Goal: Task Accomplishment & Management: Manage account settings

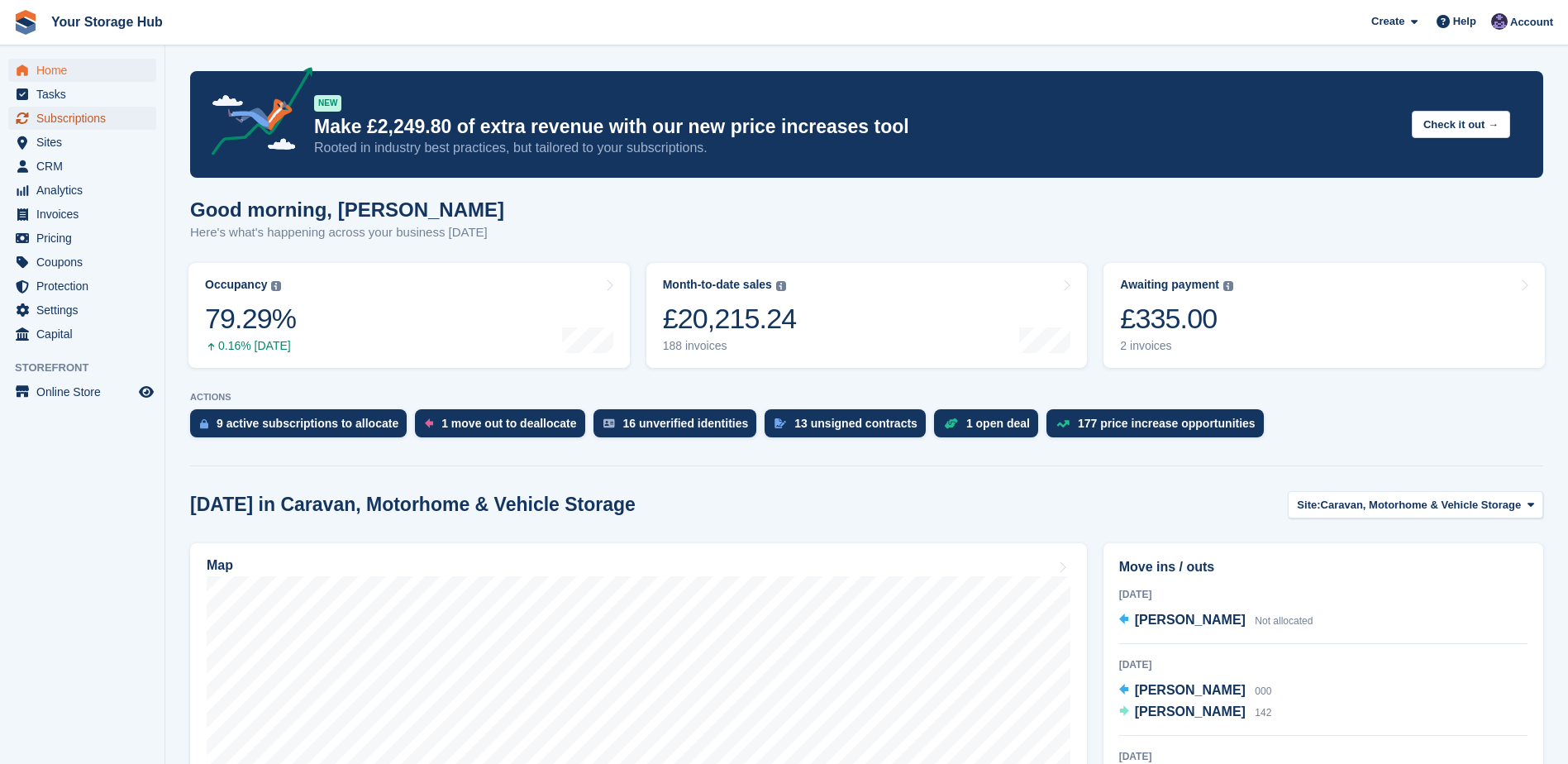
click at [44, 107] on span "Subscriptions" at bounding box center [86, 118] width 99 height 23
click at [1208, 327] on div "£335.00" at bounding box center [1176, 318] width 113 height 34
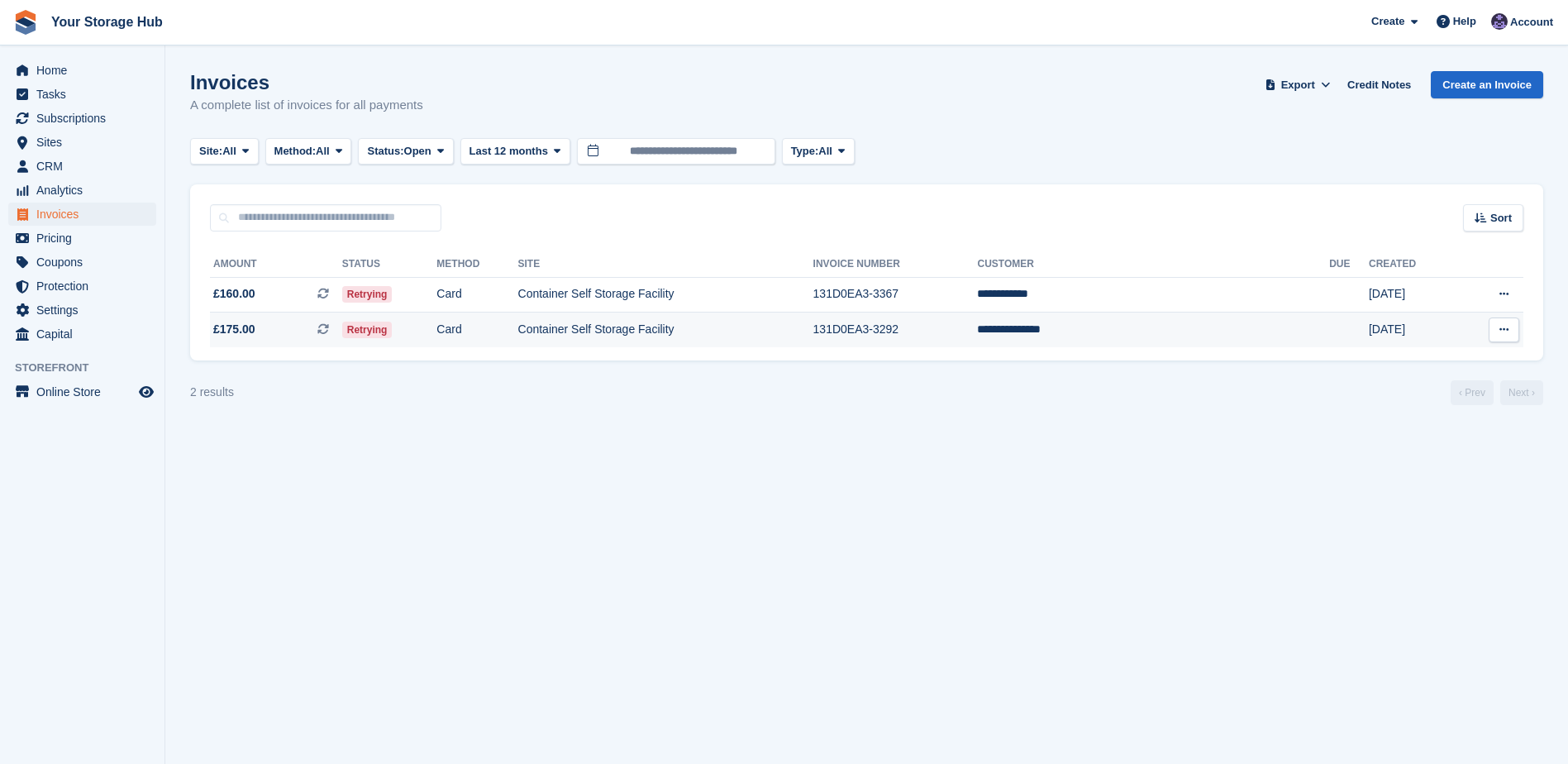
click at [329, 329] on icon at bounding box center [323, 329] width 12 height 12
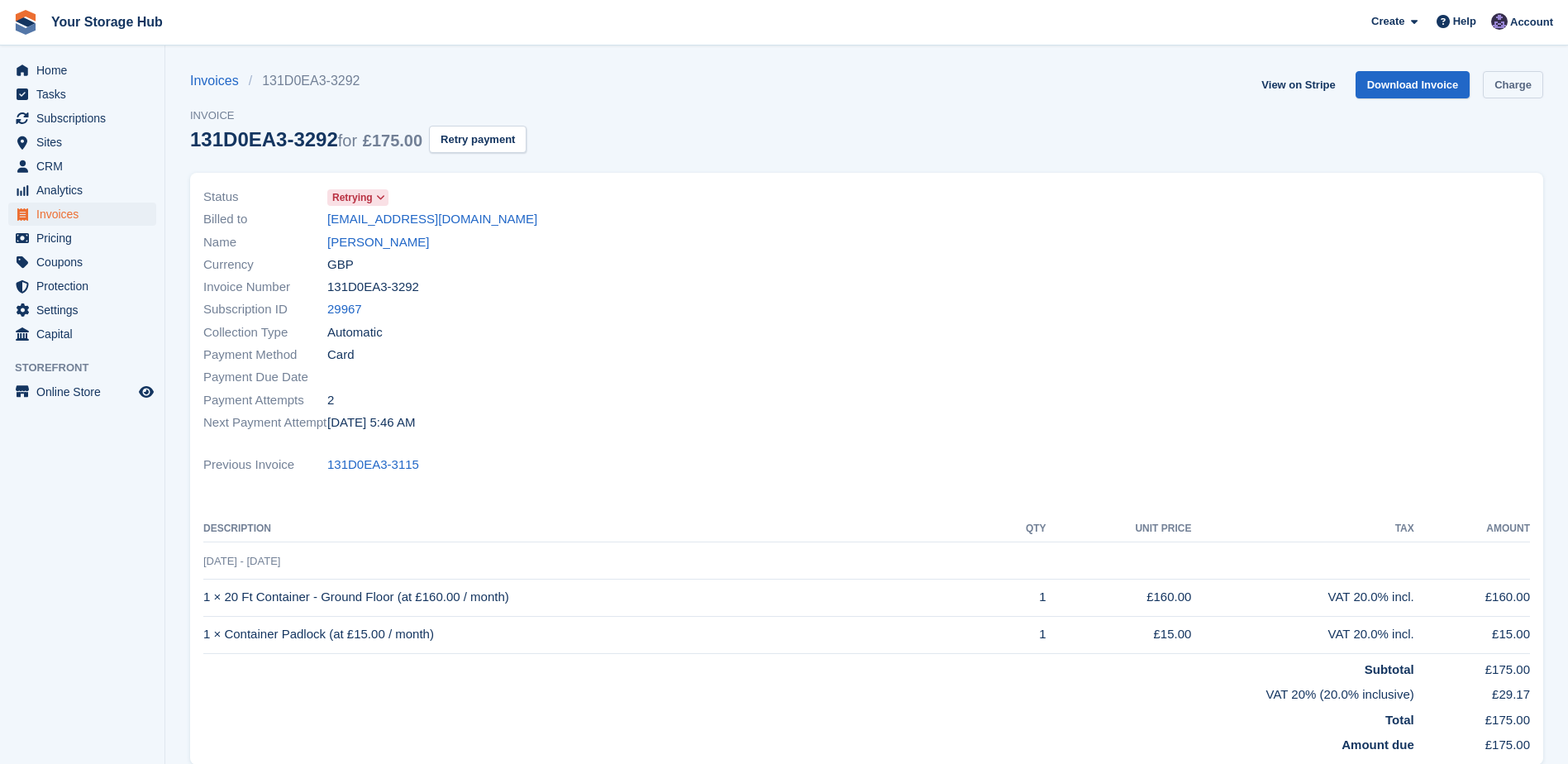
click at [1506, 87] on link "Charge" at bounding box center [1512, 85] width 60 height 28
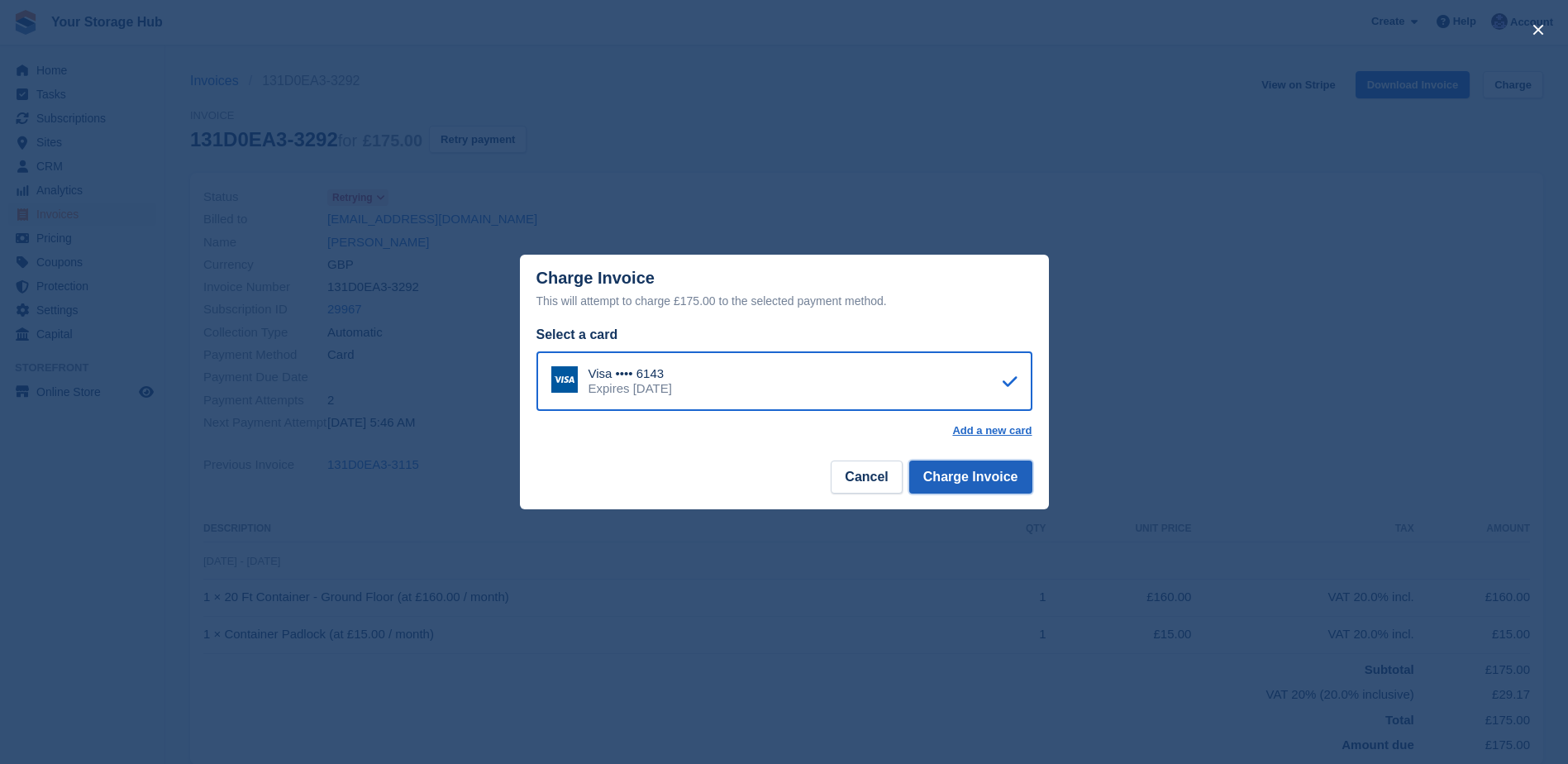
click at [969, 481] on button "Charge Invoice" at bounding box center [971, 477] width 123 height 33
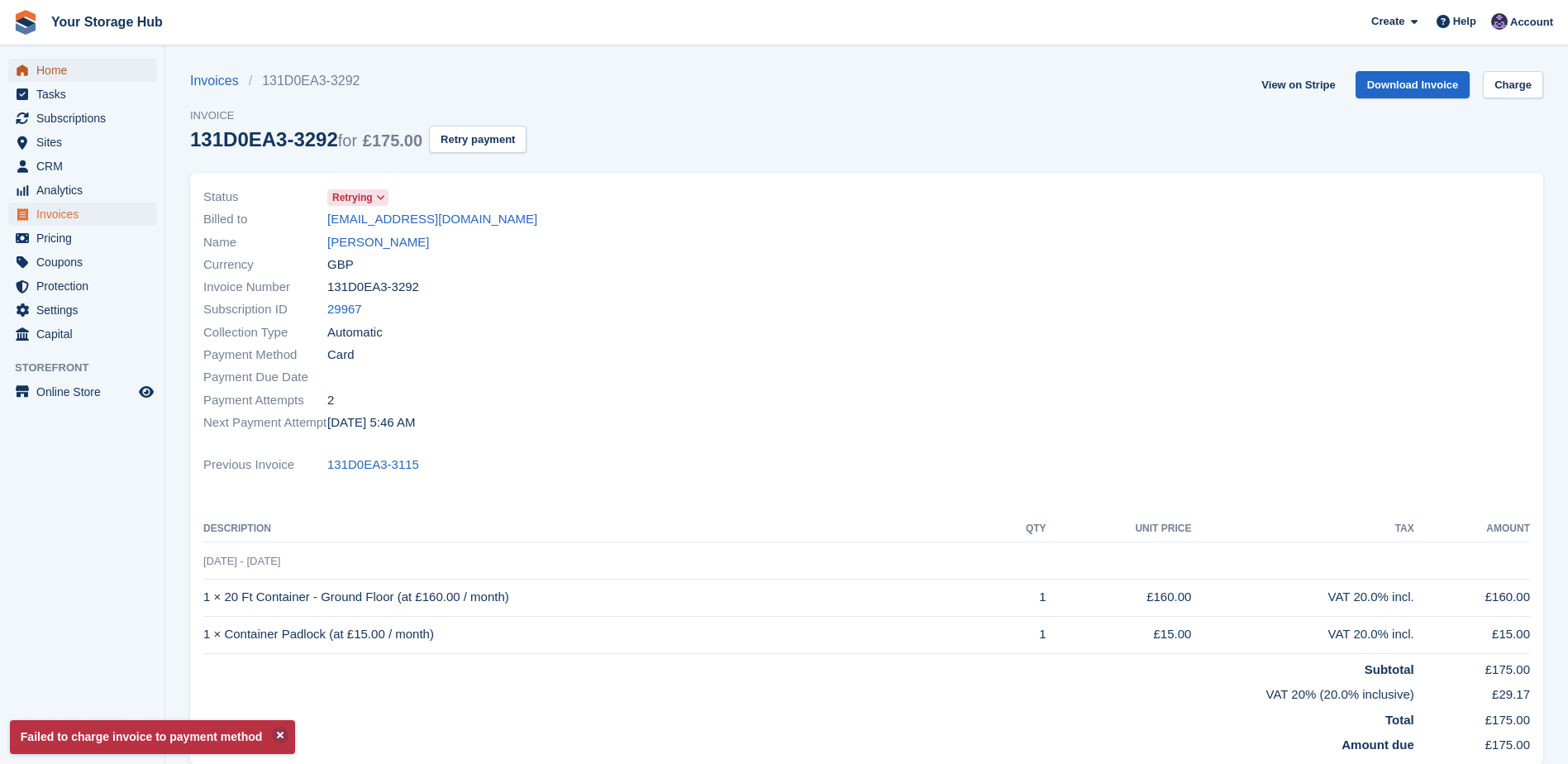
click at [72, 79] on span "Home" at bounding box center [86, 69] width 99 height 23
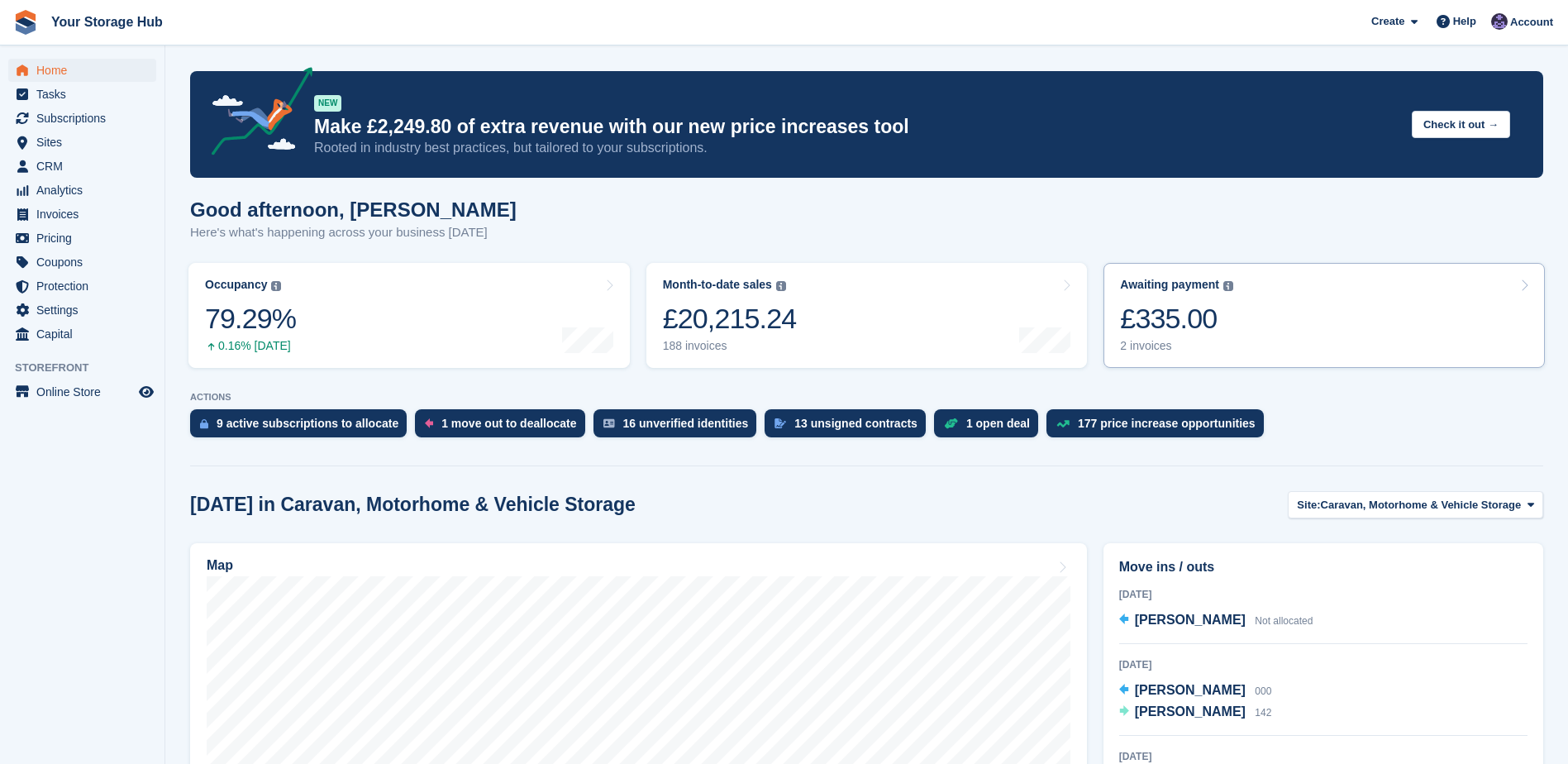
click at [1139, 311] on div "£335.00" at bounding box center [1176, 318] width 113 height 34
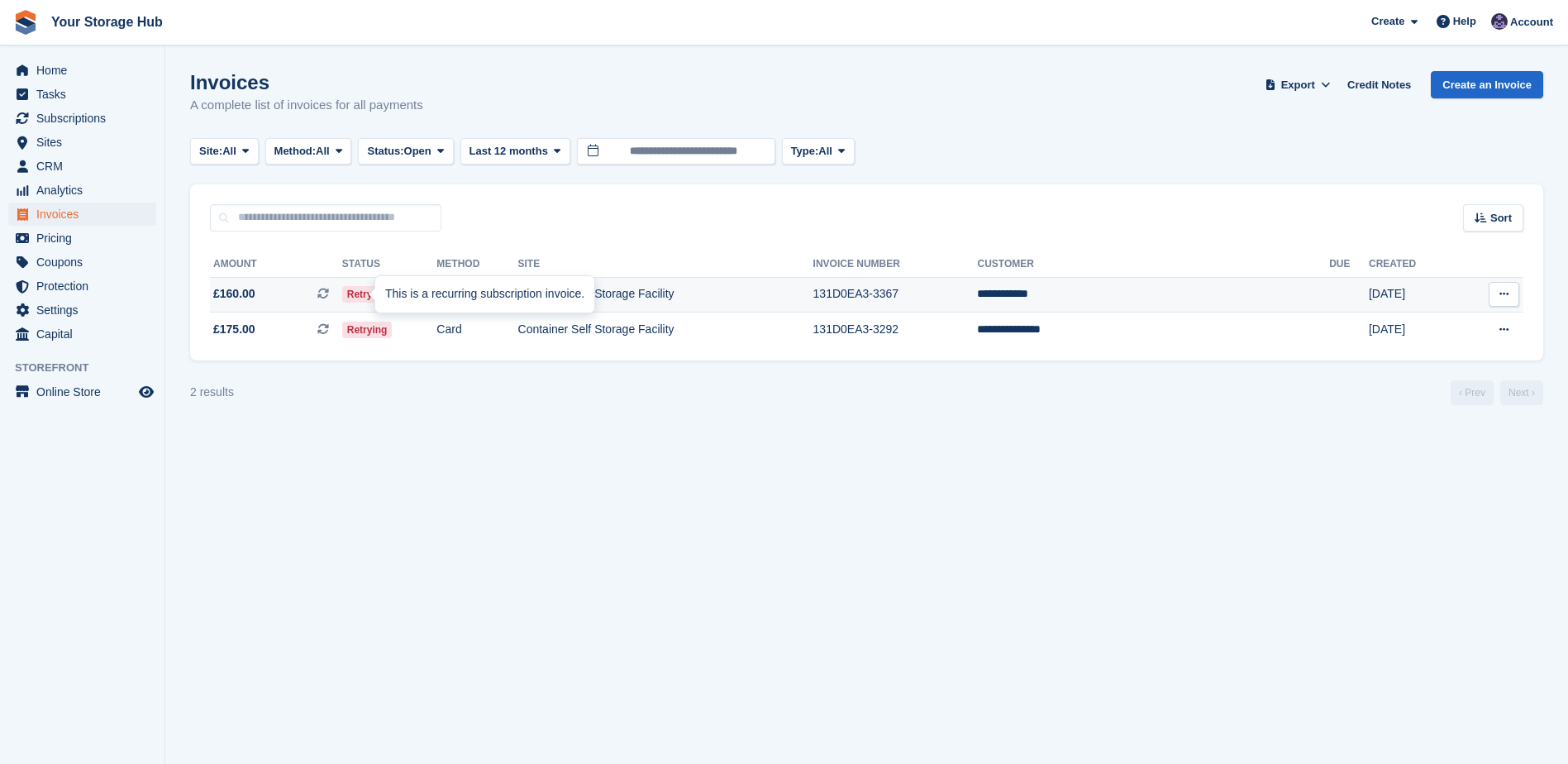
click at [329, 291] on icon at bounding box center [323, 293] width 12 height 12
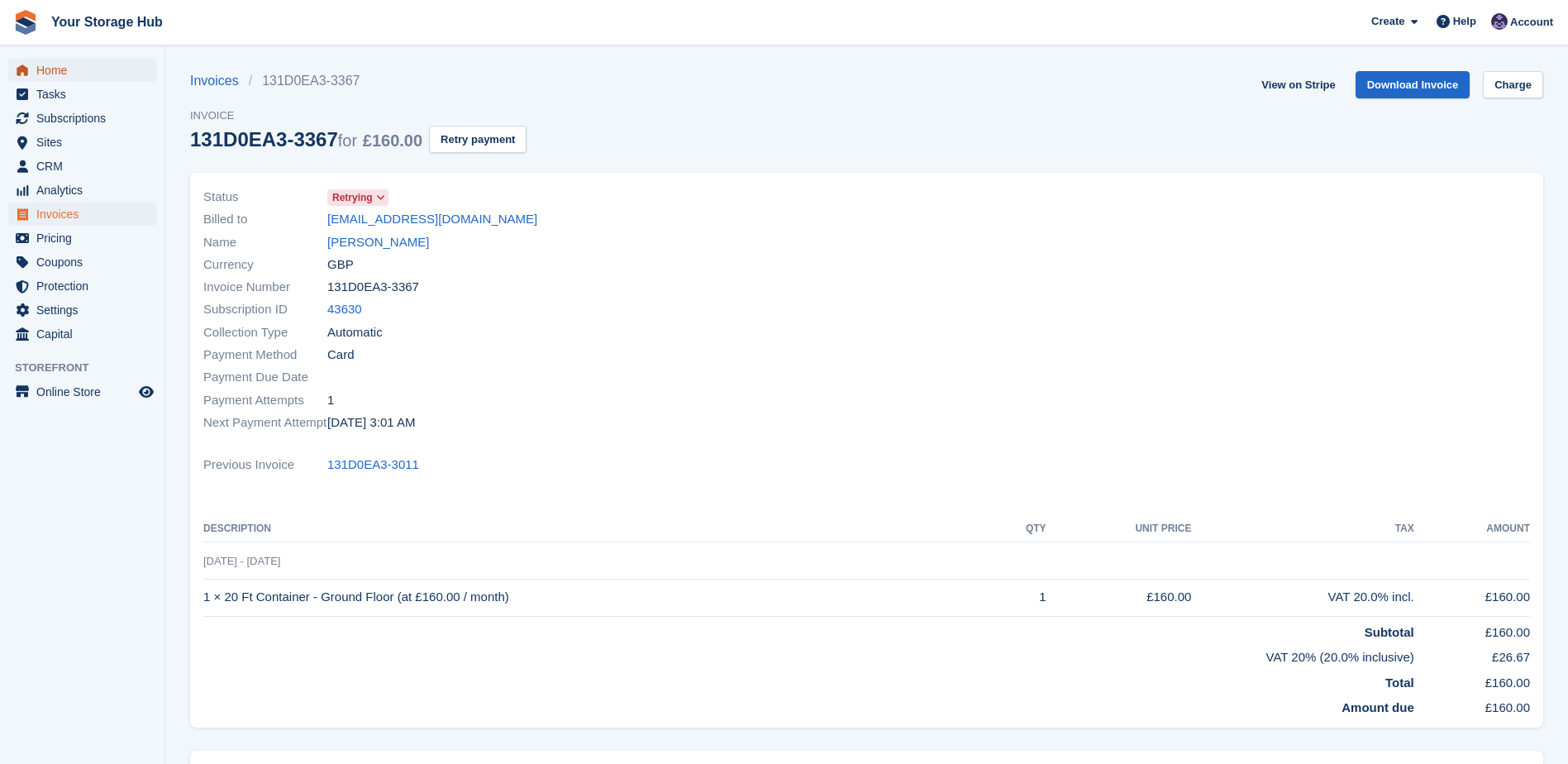
click at [58, 72] on span "Home" at bounding box center [86, 69] width 99 height 23
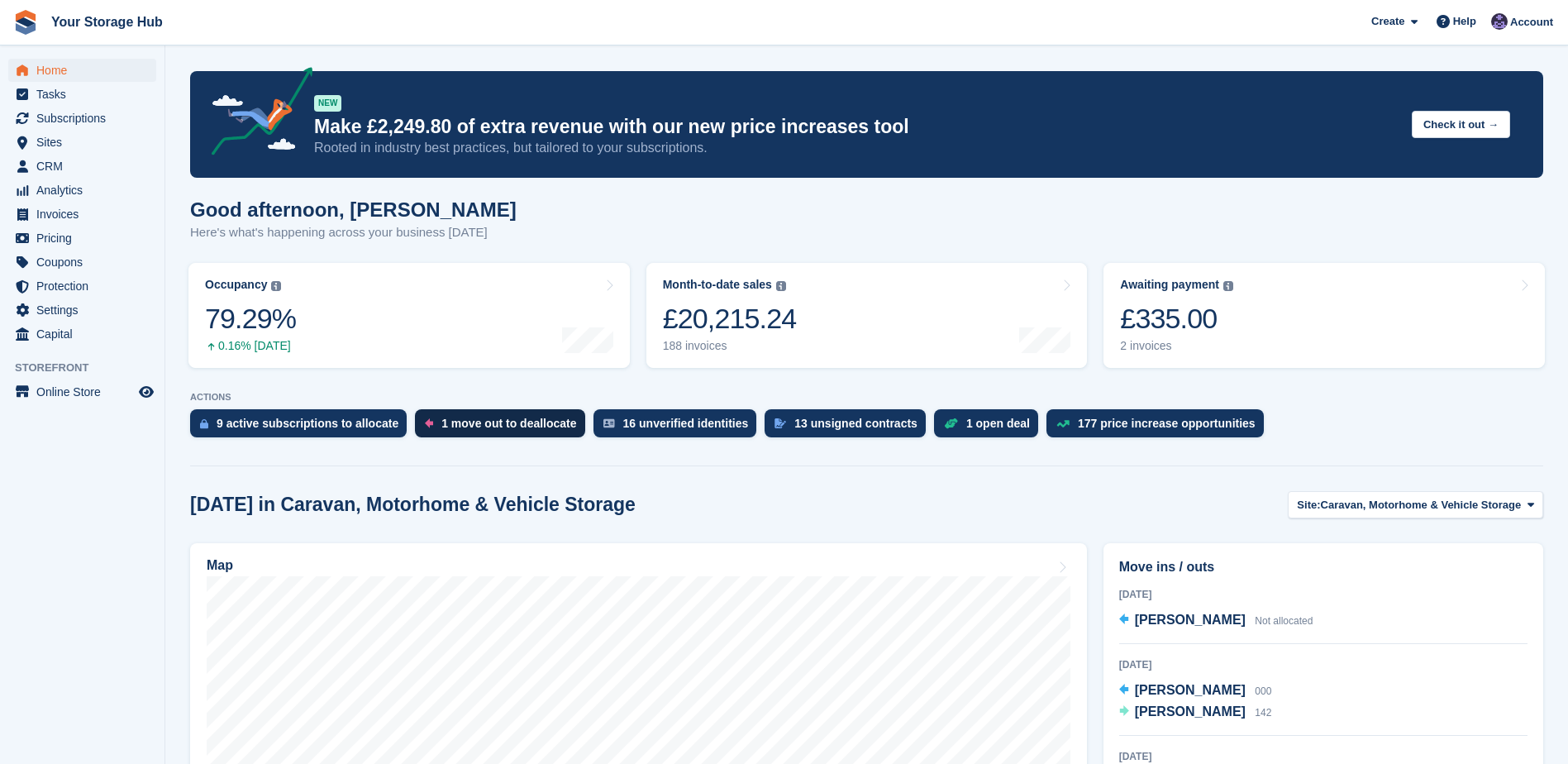
click at [500, 434] on div "1 move out to deallocate" at bounding box center [500, 423] width 169 height 28
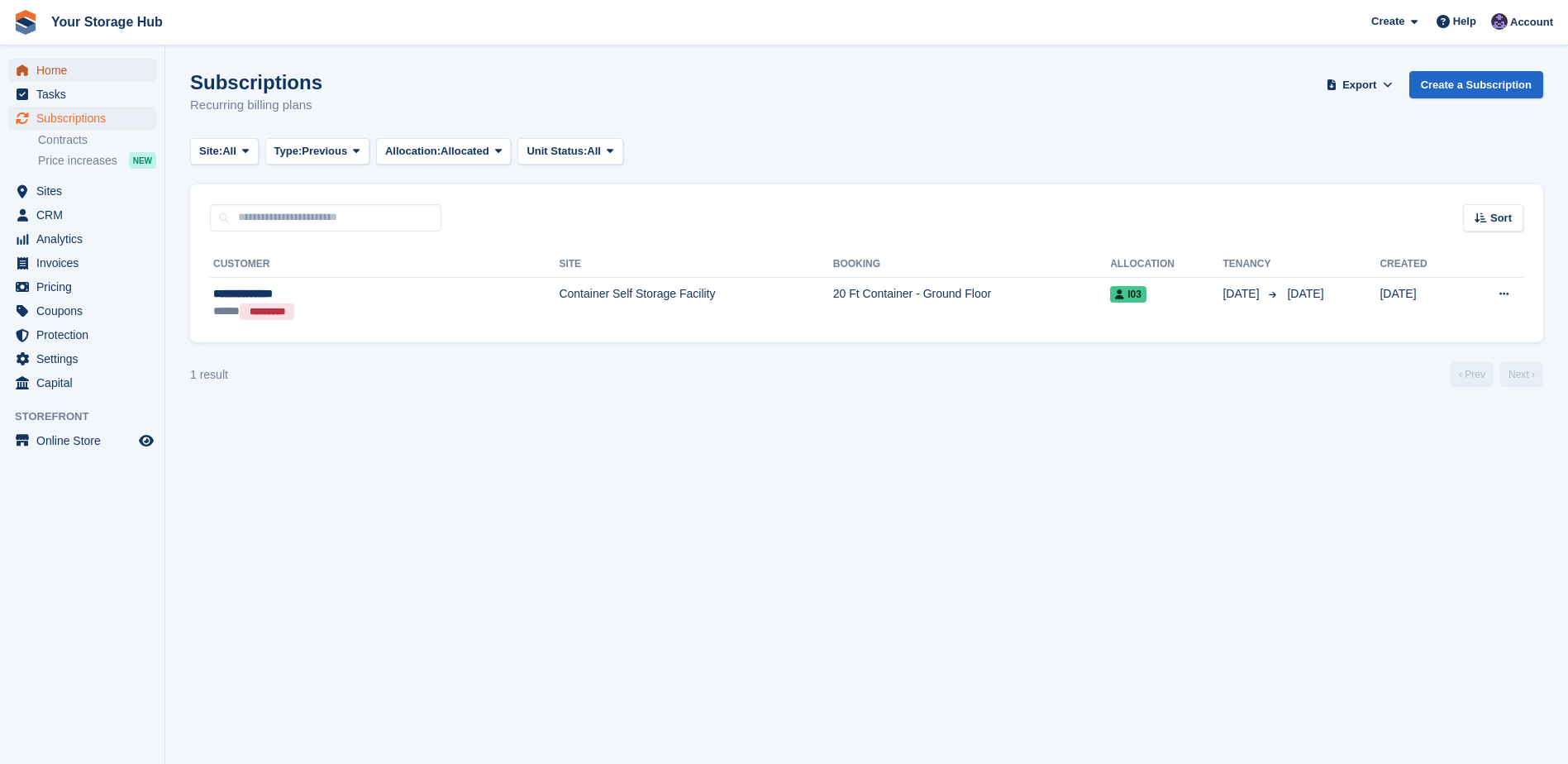
click at [39, 77] on span "Home" at bounding box center [86, 69] width 99 height 23
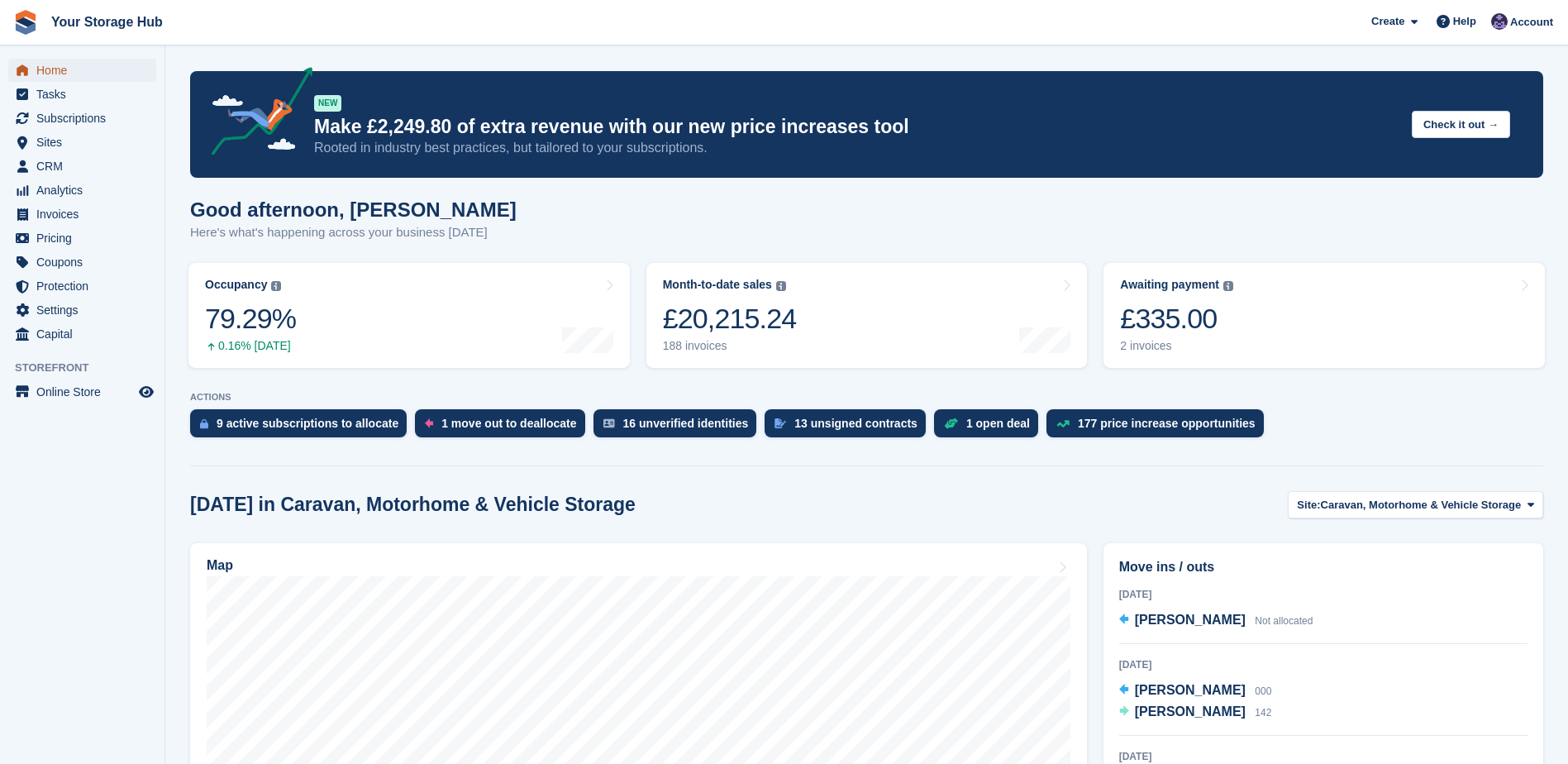
click at [43, 68] on span "Home" at bounding box center [86, 69] width 99 height 23
click at [71, 123] on span "Subscriptions" at bounding box center [86, 118] width 99 height 23
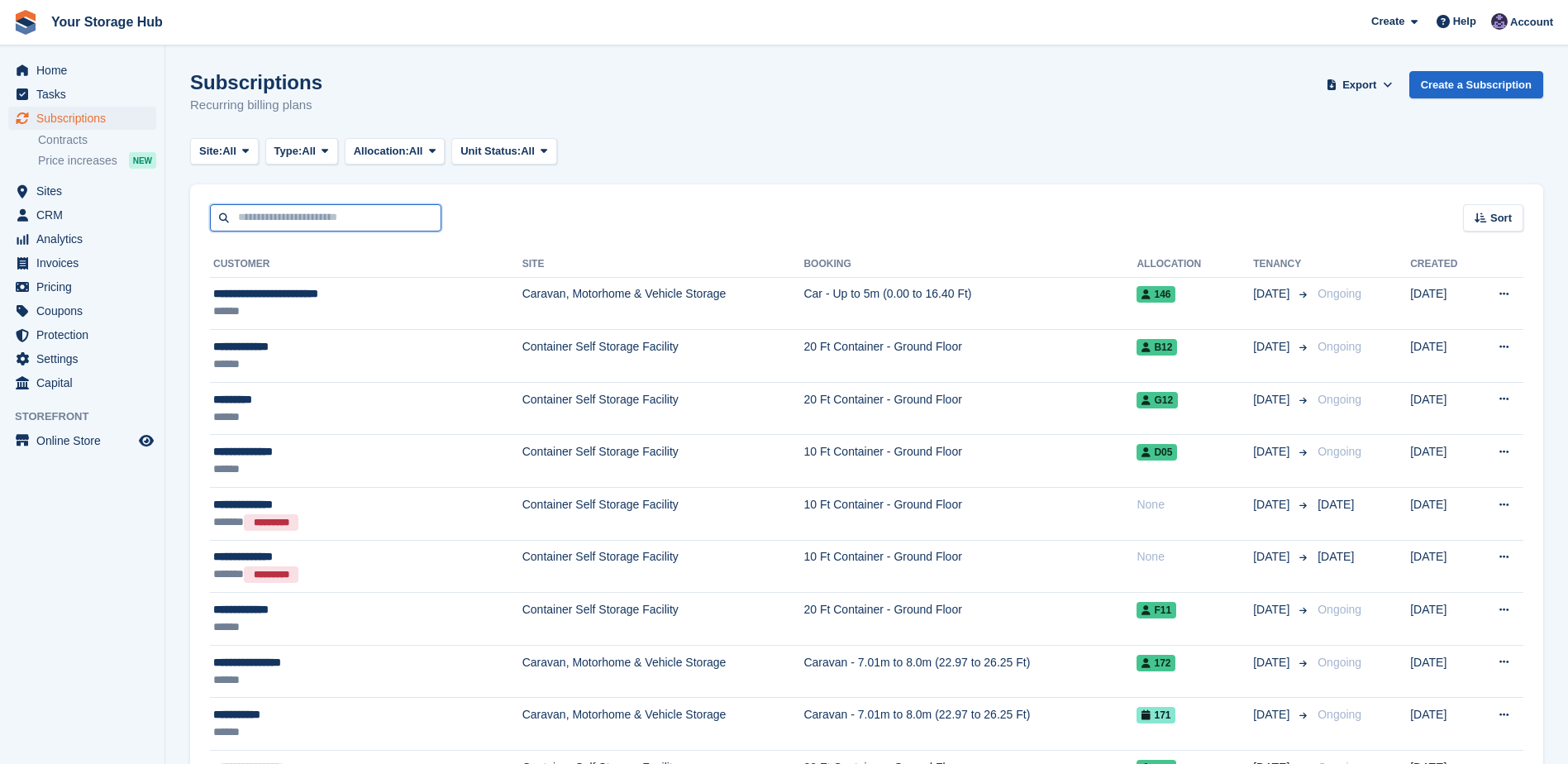
click at [332, 227] on input "text" at bounding box center [326, 218] width 232 height 28
type input "******"
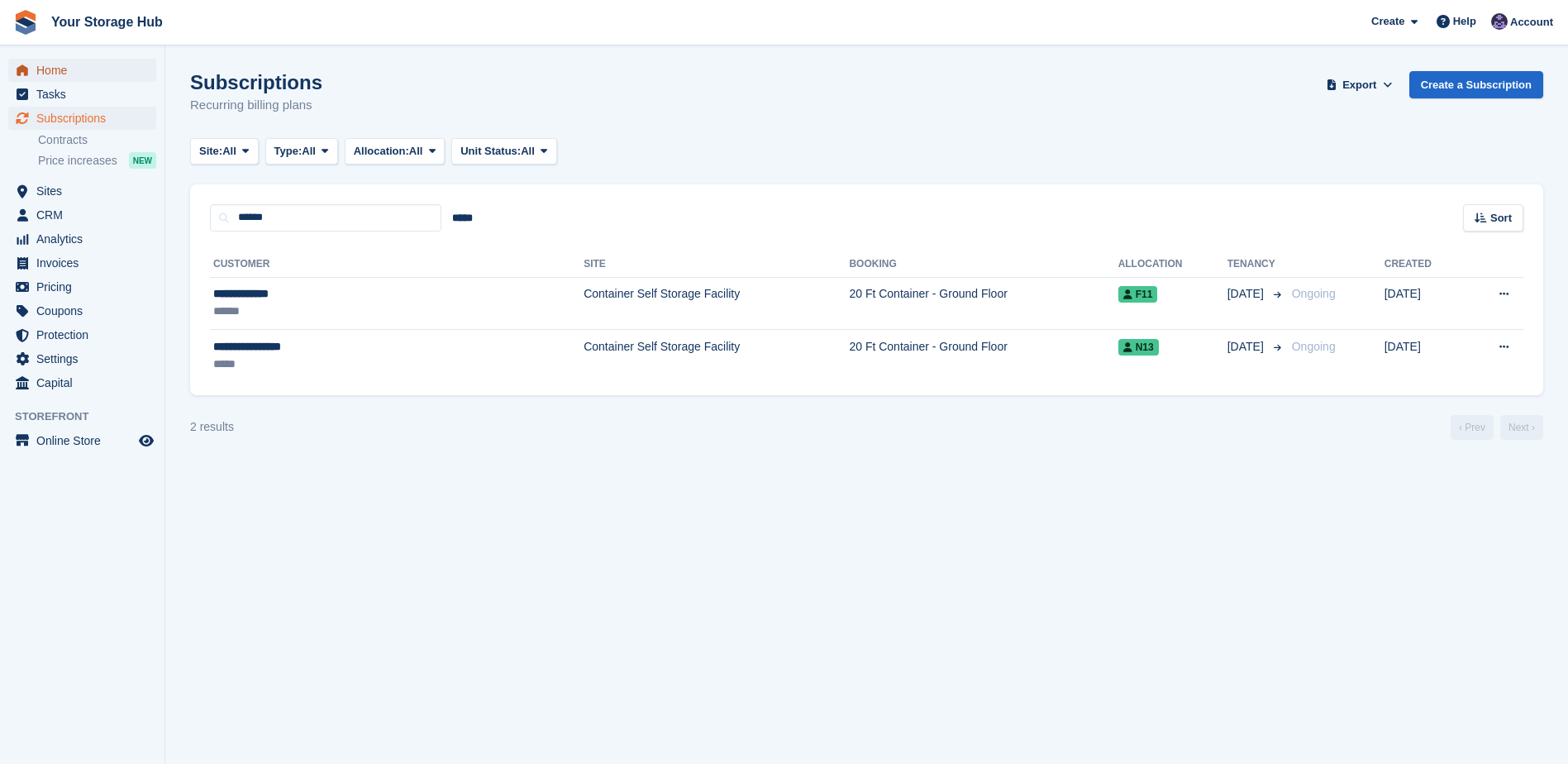
click at [75, 79] on span "Home" at bounding box center [86, 69] width 99 height 23
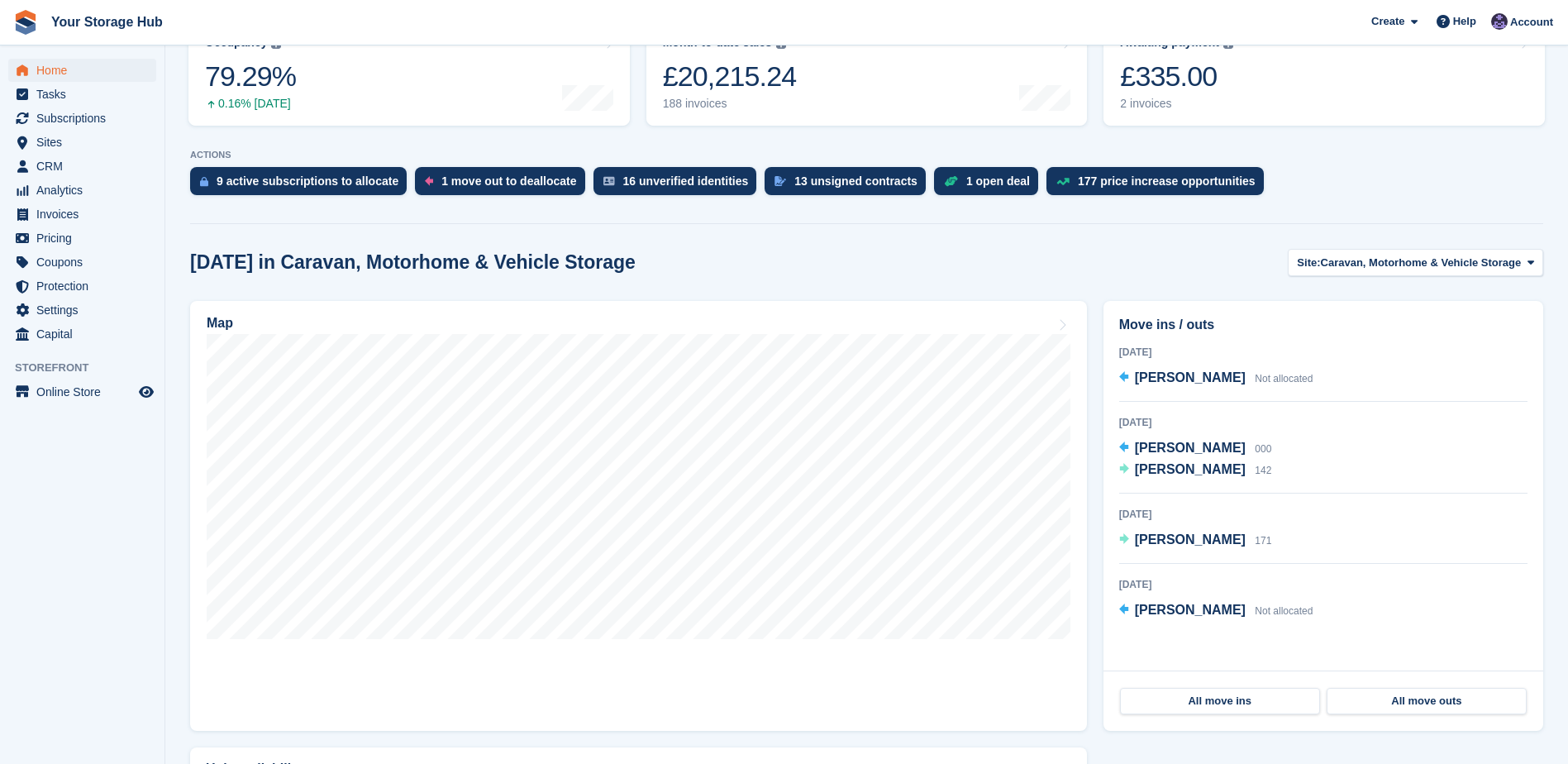
scroll to position [248, 0]
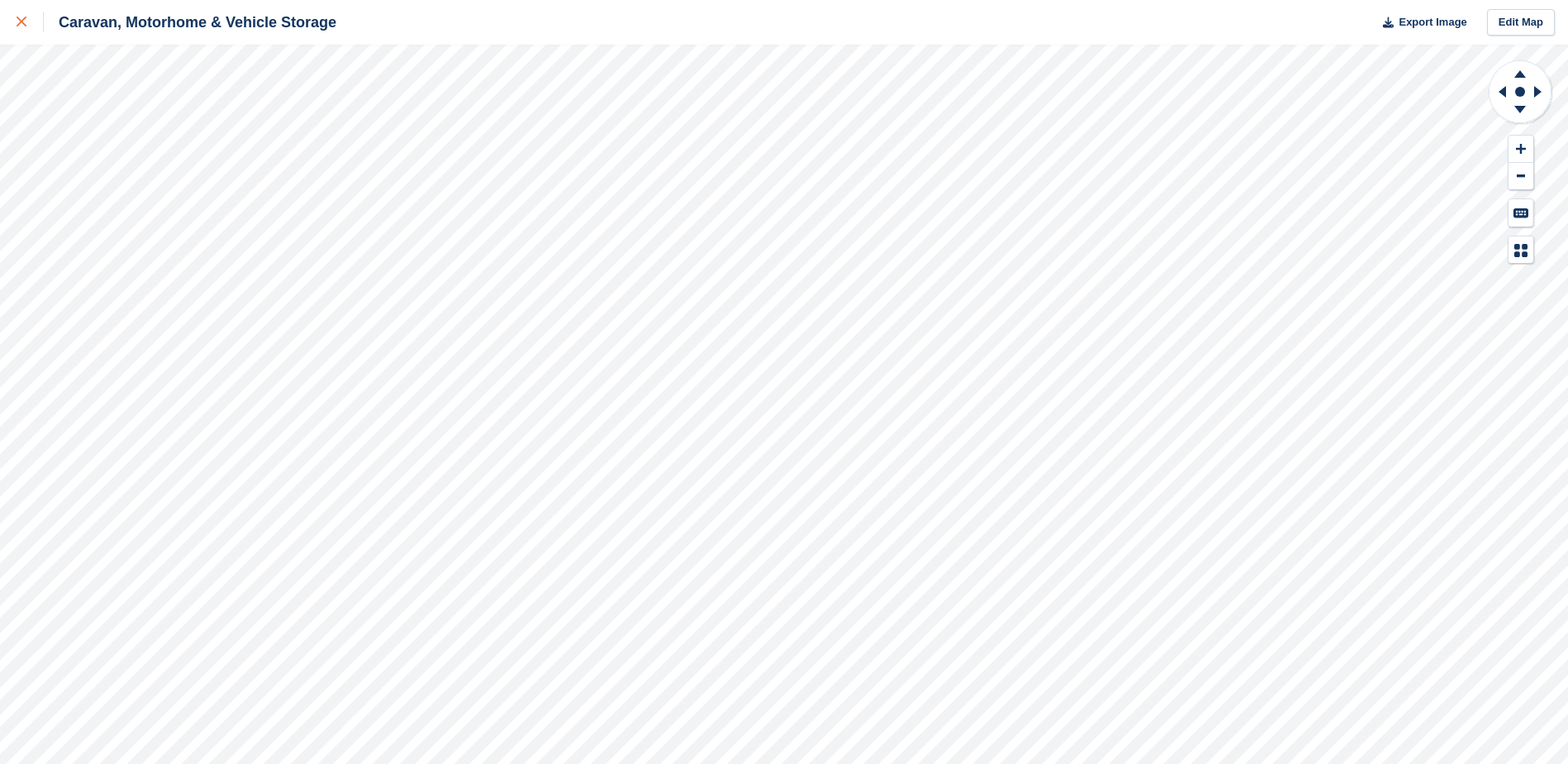
click at [17, 22] on icon at bounding box center [22, 22] width 10 height 10
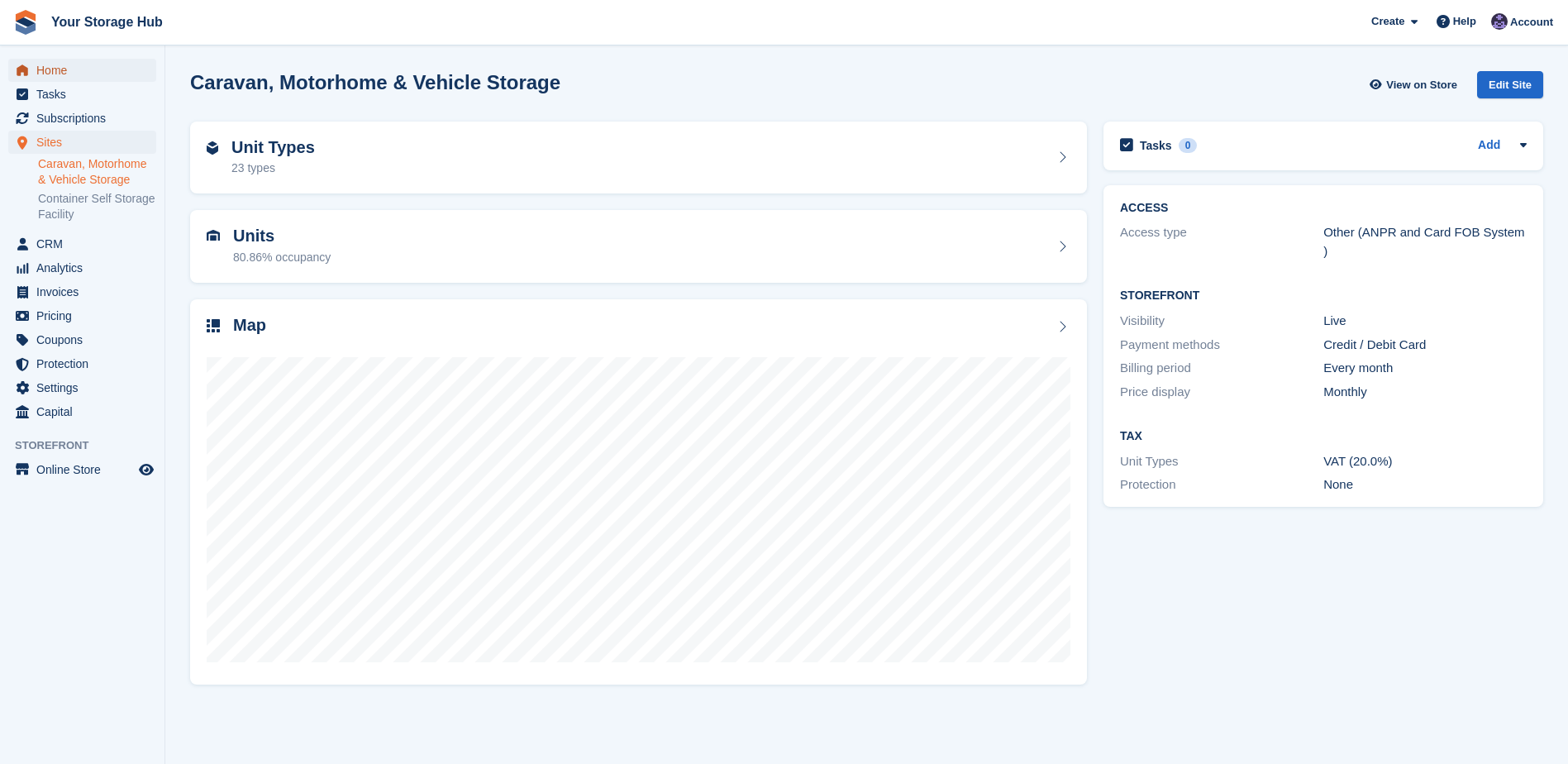
click at [46, 69] on span "Home" at bounding box center [86, 69] width 99 height 23
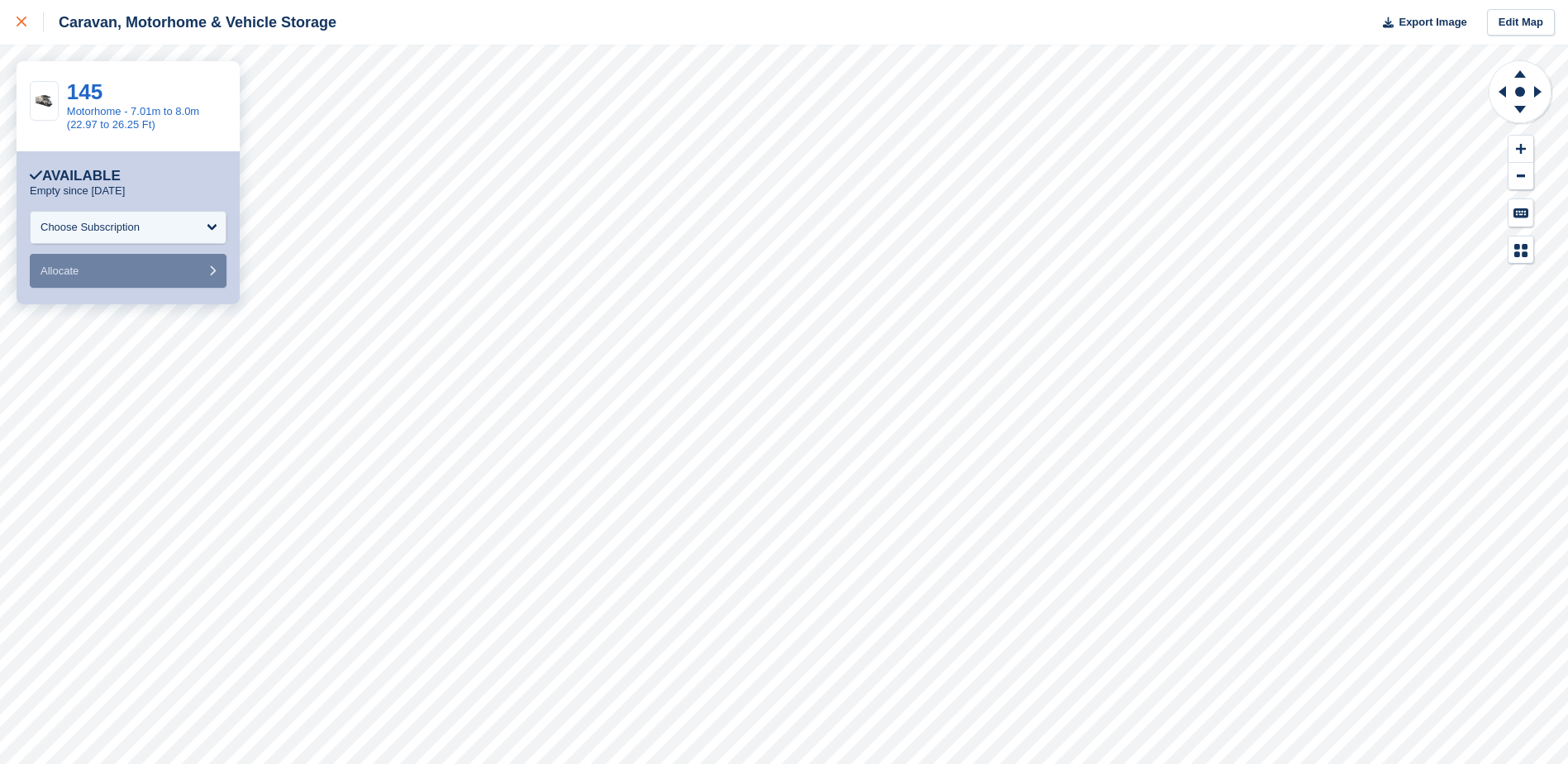
click at [23, 18] on icon at bounding box center [22, 22] width 10 height 10
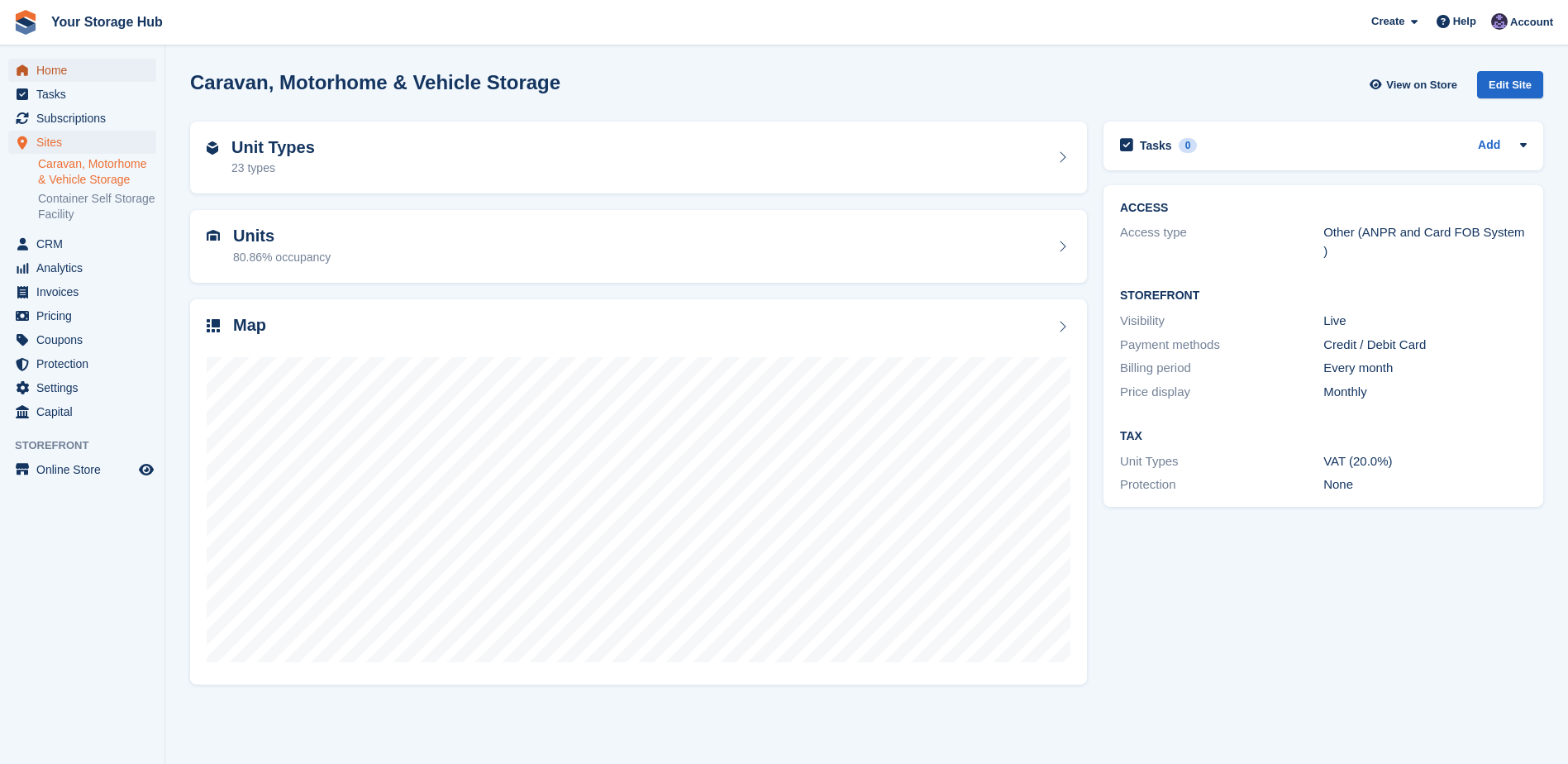
click at [43, 74] on span "Home" at bounding box center [86, 69] width 99 height 23
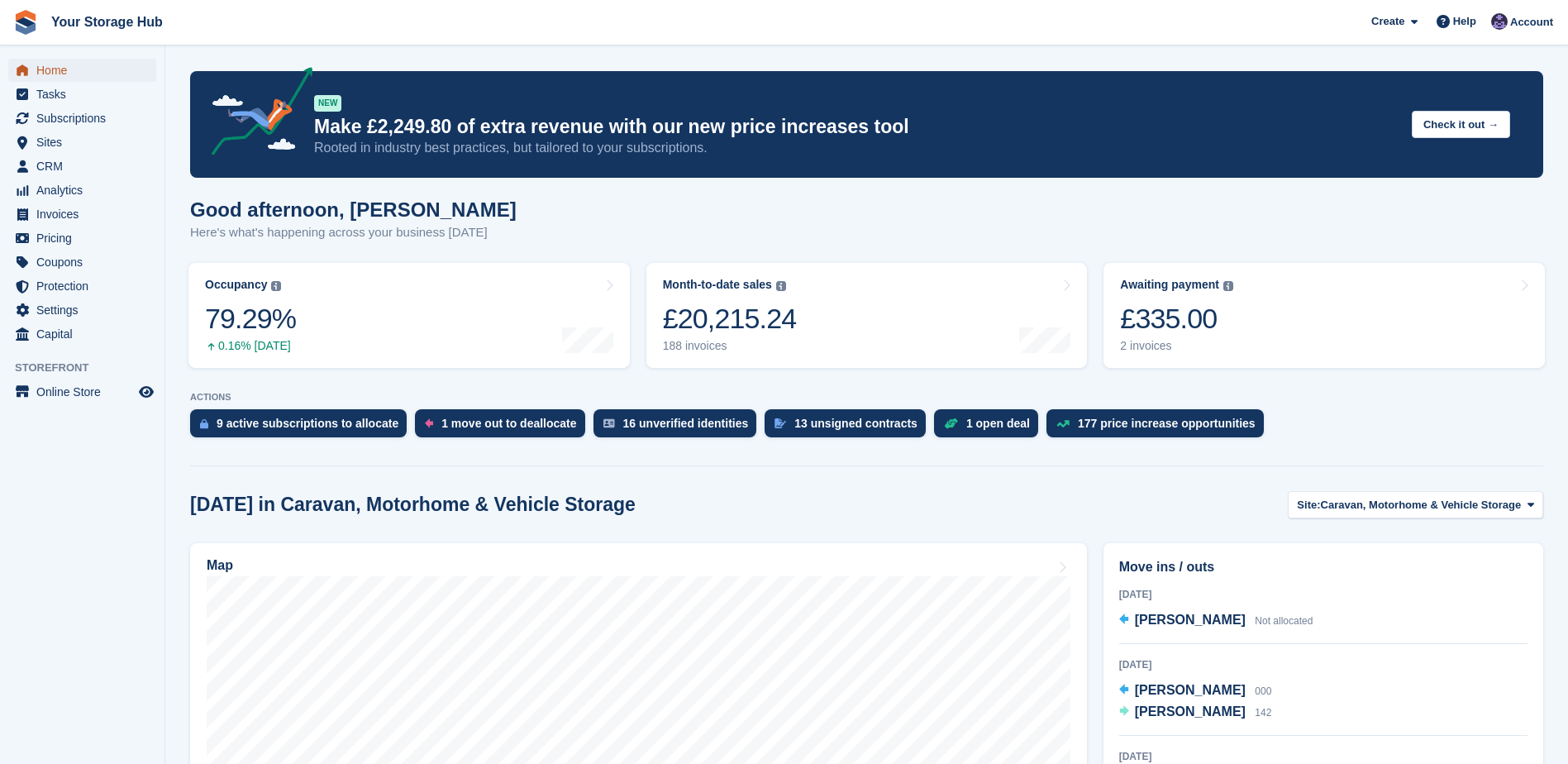
click at [38, 74] on span "Home" at bounding box center [86, 69] width 99 height 23
click at [65, 77] on span "Home" at bounding box center [86, 69] width 99 height 23
